Goal: Find specific page/section

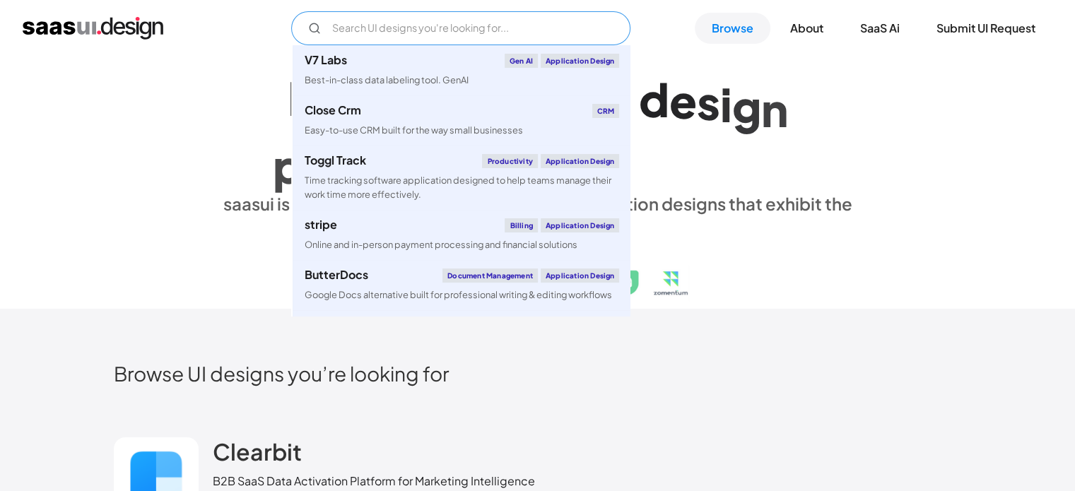
click at [387, 25] on input "Email Form" at bounding box center [460, 28] width 339 height 34
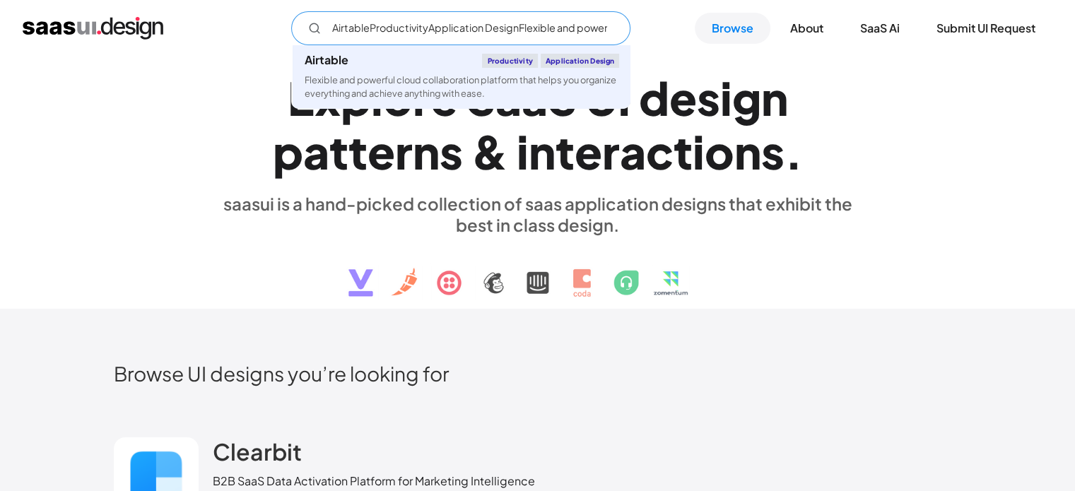
type input "AirtableProductivityApplication DesignFlexible and powerful cloud collaboration…"
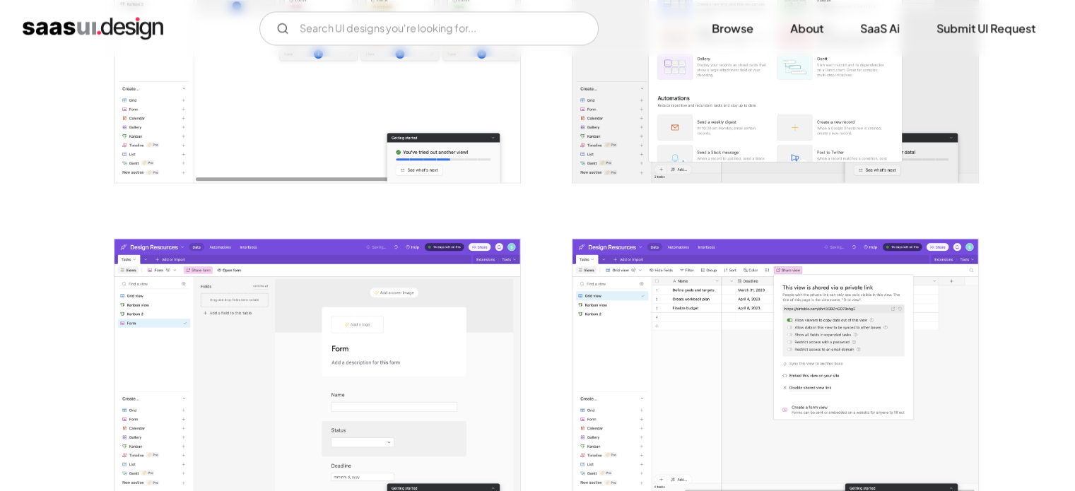
scroll to position [1837, 0]
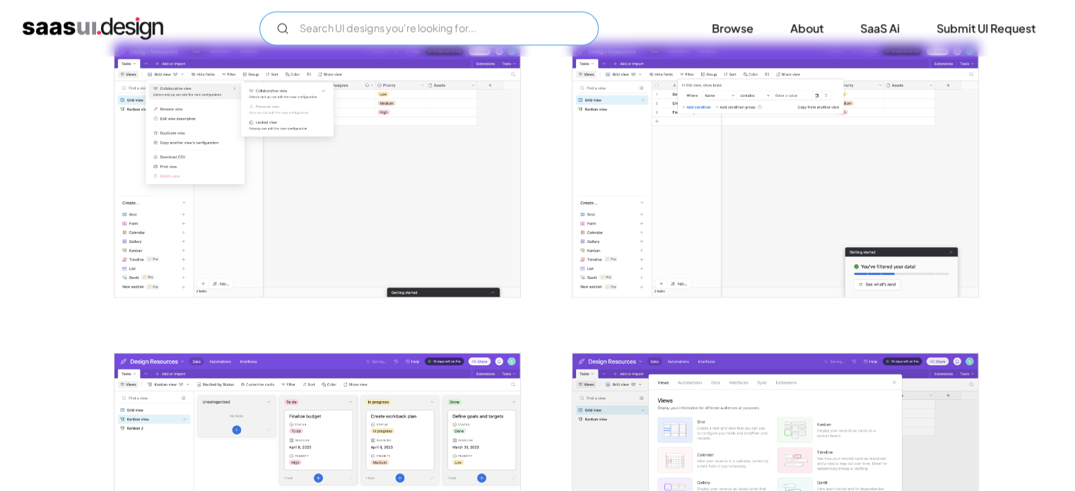
click at [435, 17] on input "Email Form" at bounding box center [428, 28] width 339 height 34
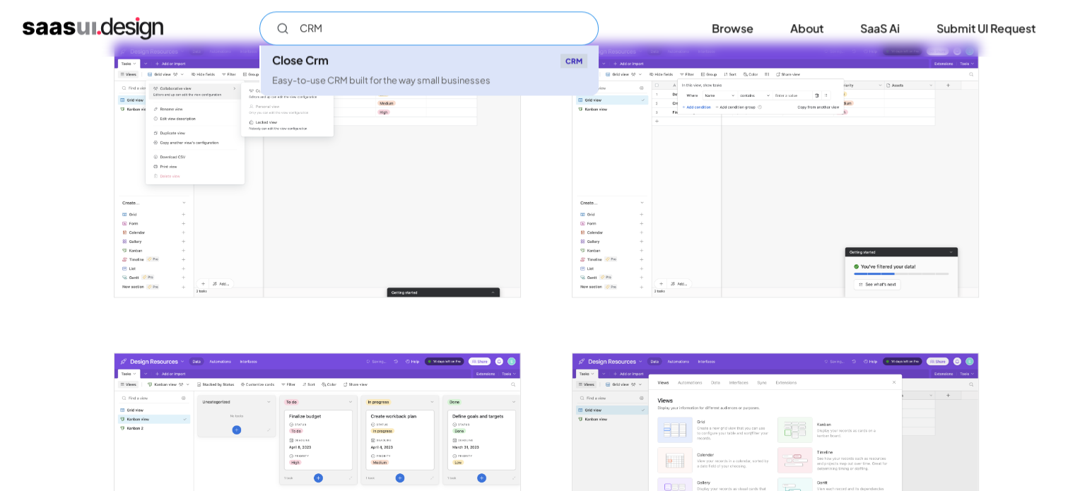
click at [402, 74] on div "Easy-to-use CRM built for the way small businesses" at bounding box center [381, 79] width 218 height 13
type input "CRM"
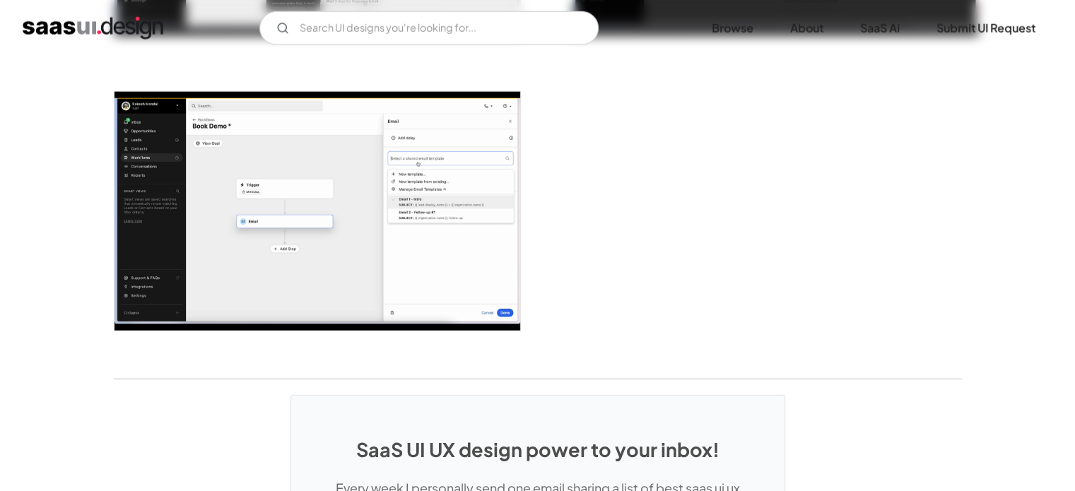
scroll to position [3674, 0]
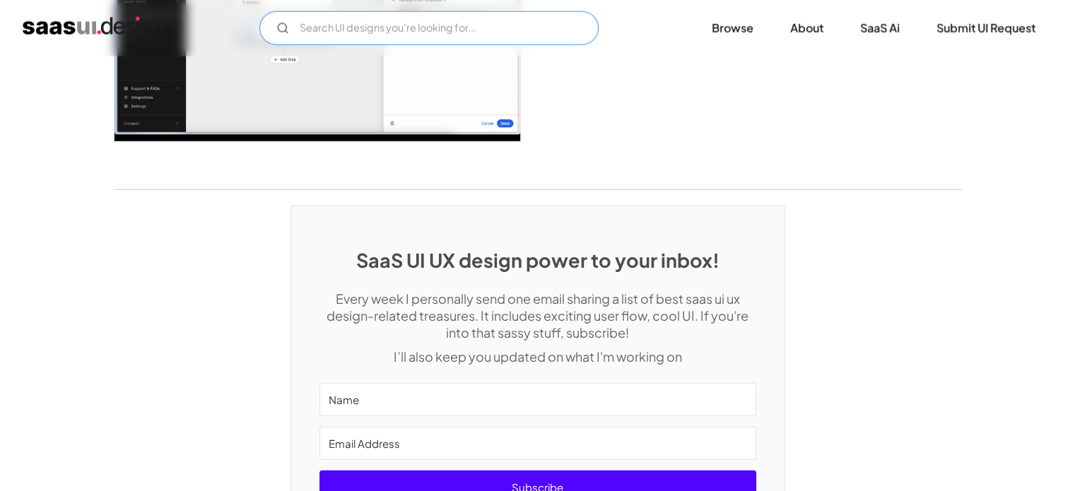
click at [348, 18] on input "Email Form" at bounding box center [428, 28] width 339 height 34
type input "M"
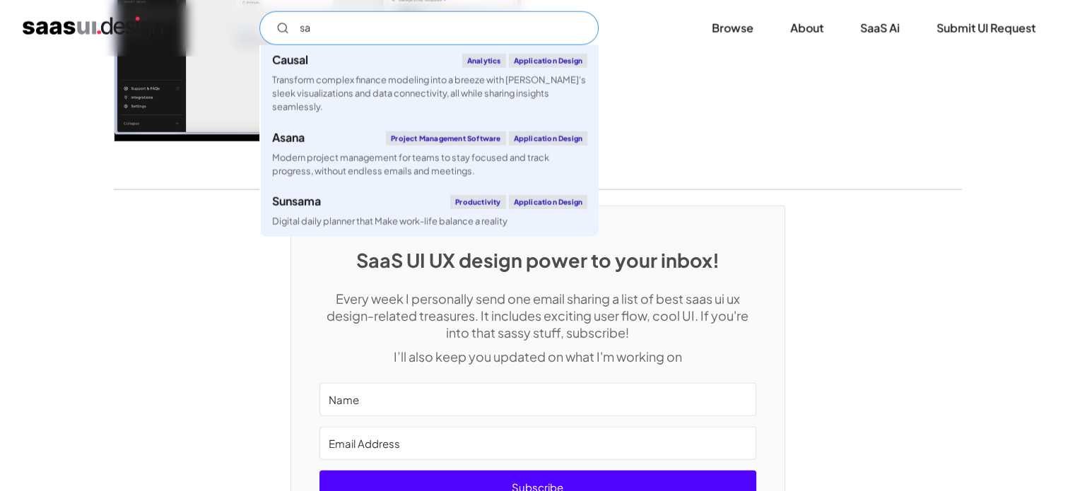
type input "s"
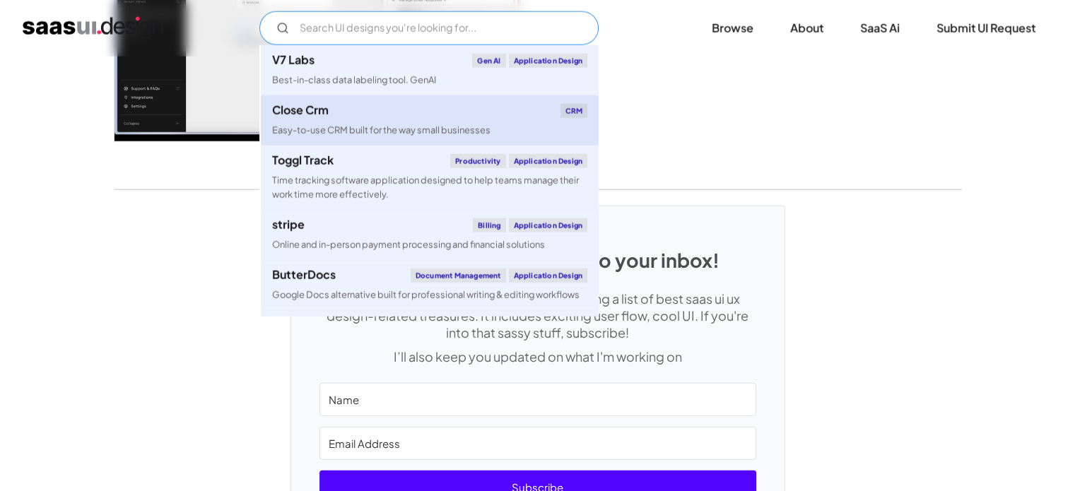
scroll to position [71, 0]
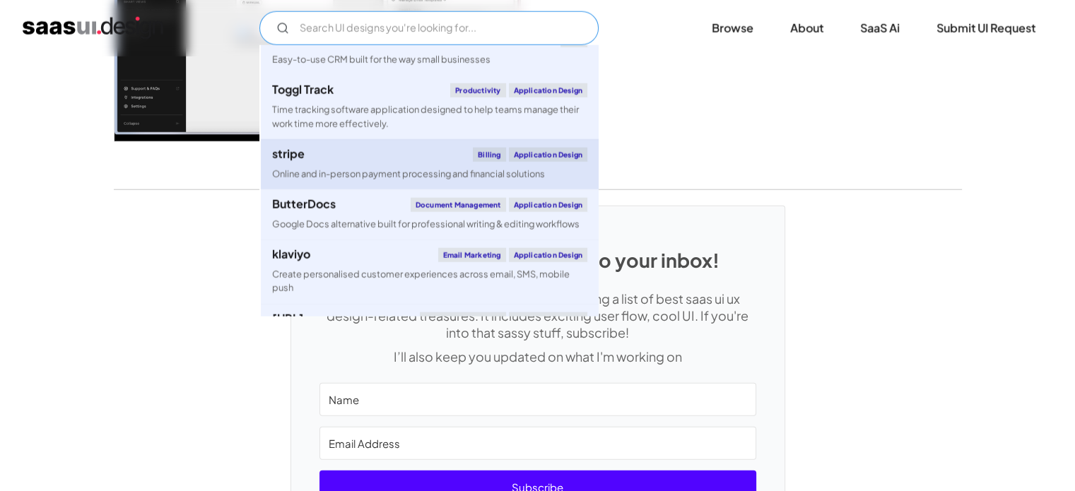
click at [370, 170] on div "Online and in-person payment processing and financial solutions" at bounding box center [408, 173] width 273 height 13
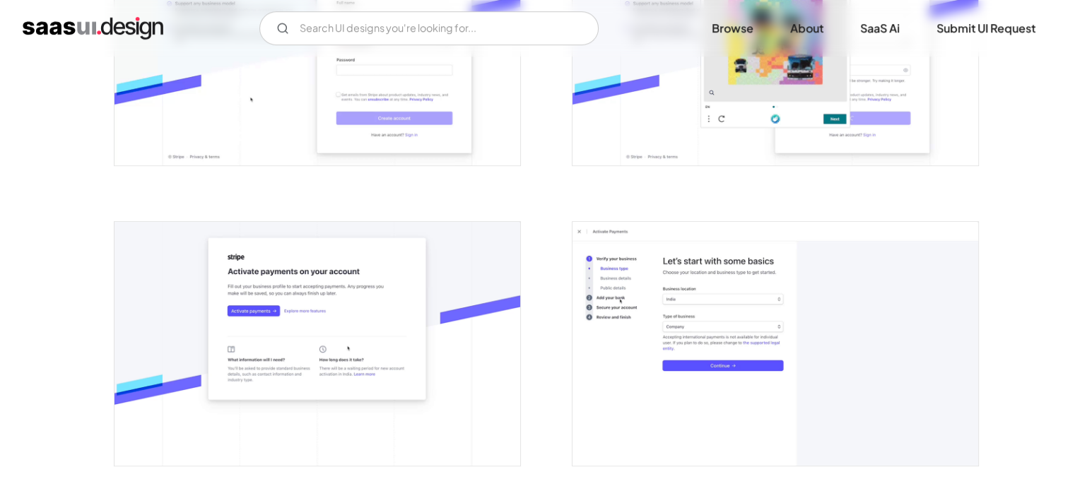
scroll to position [707, 0]
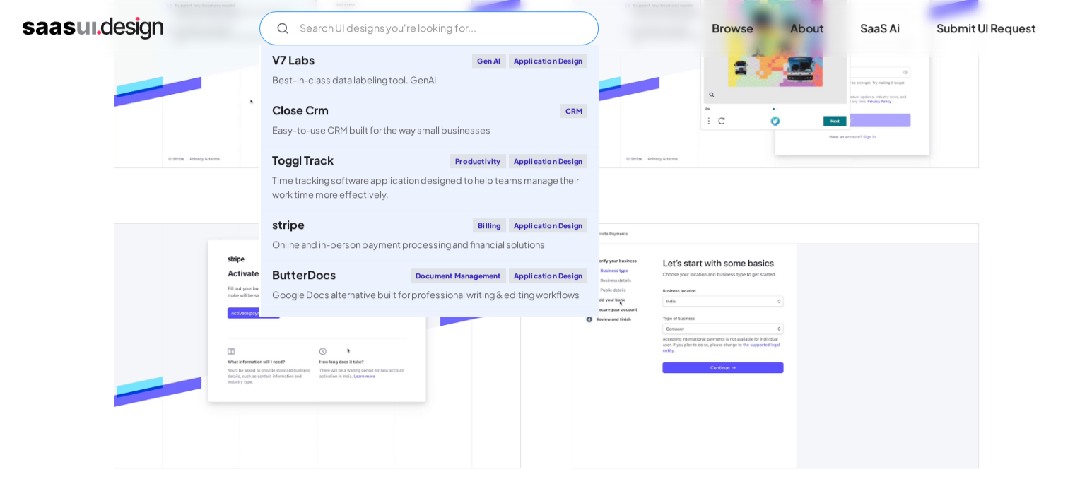
click at [345, 18] on input "Email Form" at bounding box center [428, 28] width 339 height 34
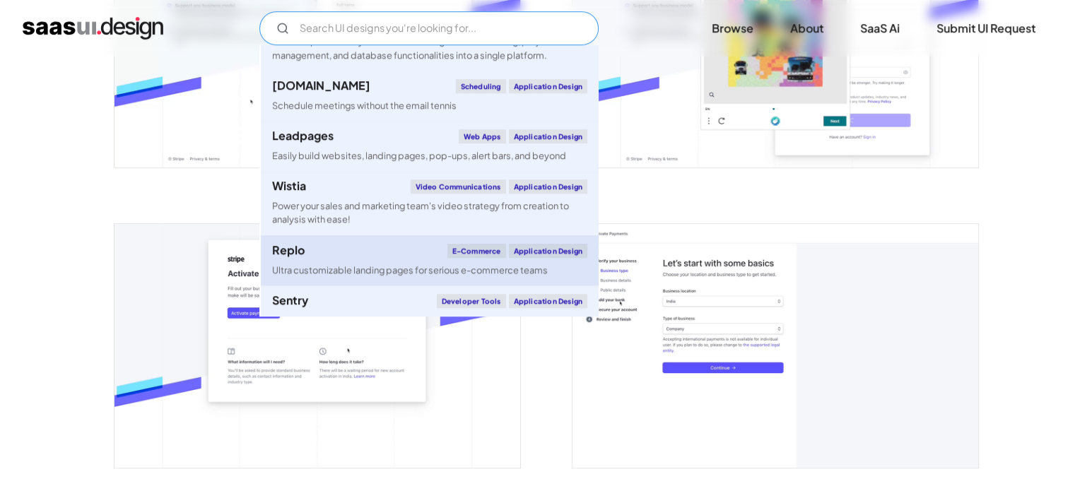
scroll to position [3180, 0]
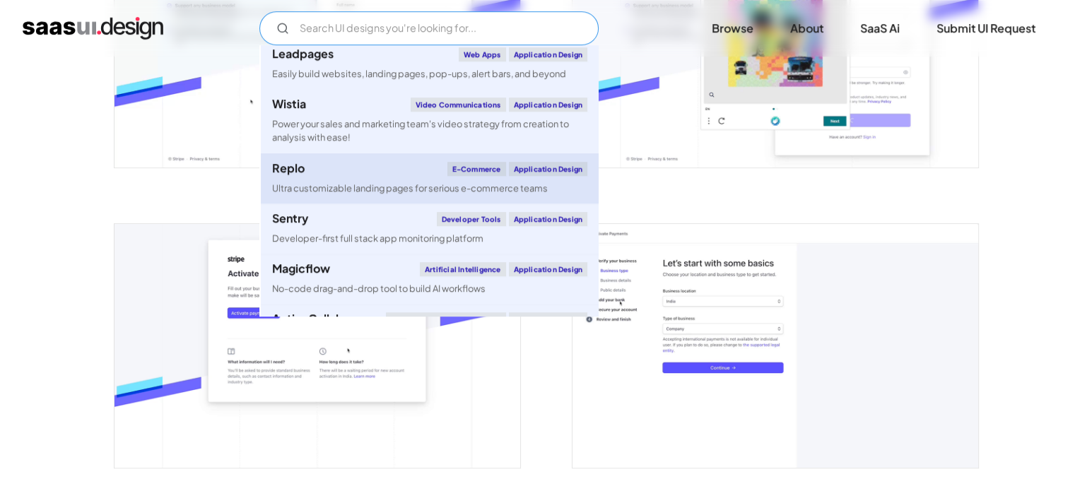
click at [325, 203] on link "Replo E-commerce Application Design Ultra customizable landing pages for seriou…" at bounding box center [430, 178] width 338 height 50
